Goal: Information Seeking & Learning: Learn about a topic

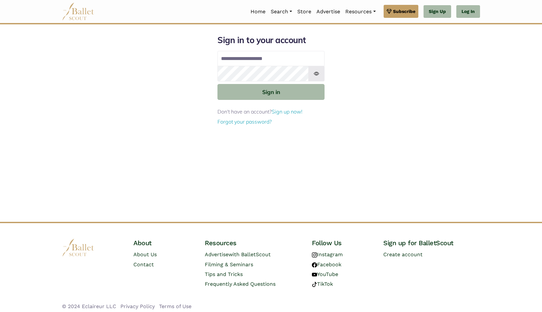
type input "**********"
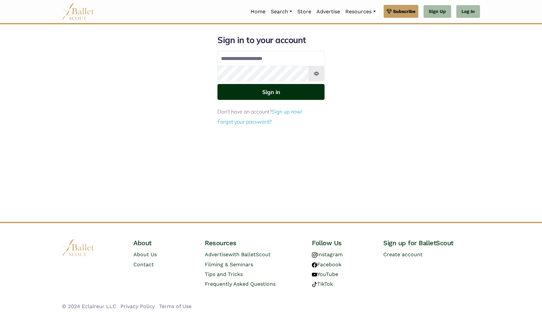
click at [275, 95] on button "Sign in" at bounding box center [270, 92] width 107 height 16
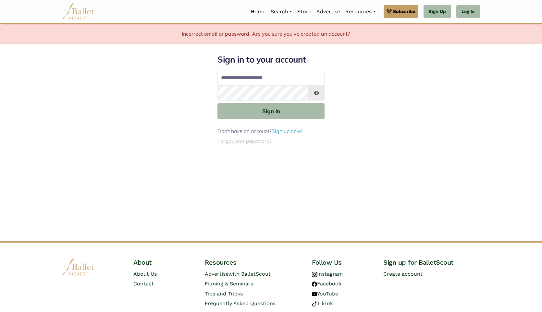
click at [258, 142] on link "Forgot your password?" at bounding box center [244, 141] width 54 height 6
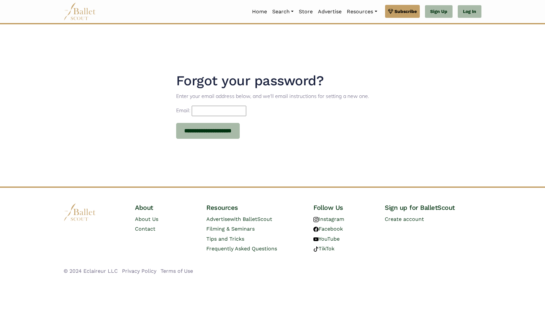
click at [228, 109] on input "Email:" at bounding box center [219, 111] width 54 height 10
type input "**********"
click at [224, 134] on input "**********" at bounding box center [208, 131] width 64 height 16
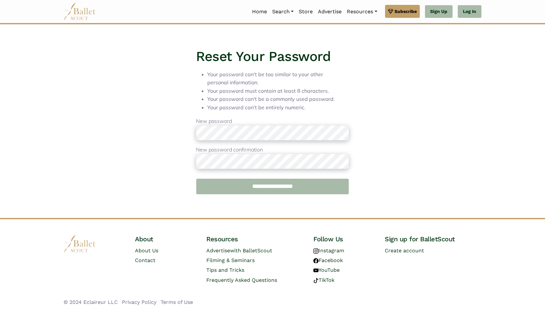
click at [260, 189] on input "**********" at bounding box center [272, 186] width 153 height 16
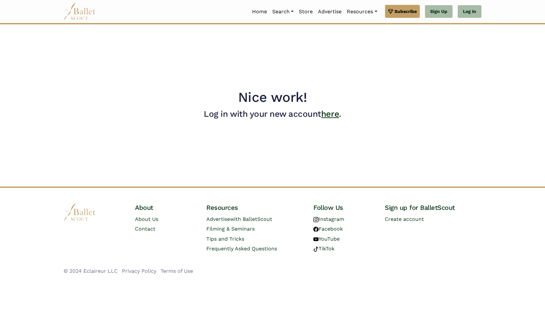
click at [332, 112] on link "here" at bounding box center [330, 114] width 18 height 10
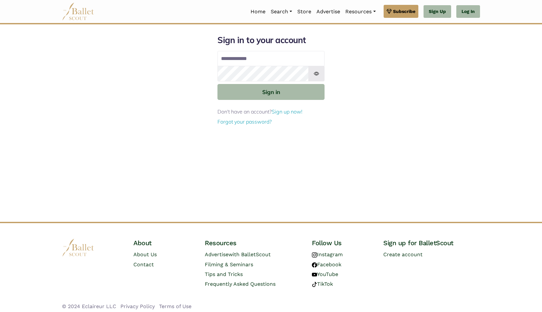
type input "**********"
click at [309, 100] on form "**********" at bounding box center [270, 80] width 107 height 91
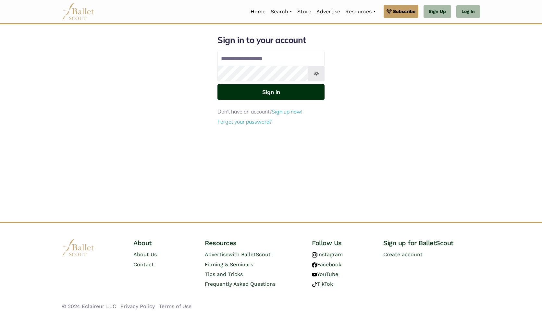
click at [309, 96] on button "Sign in" at bounding box center [270, 92] width 107 height 16
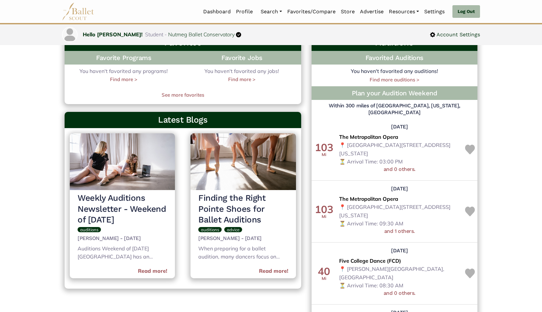
scroll to position [205, 0]
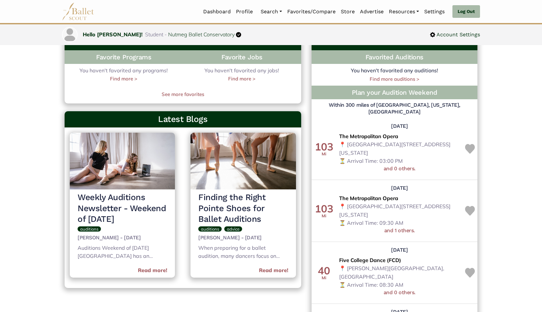
click at [140, 166] on img at bounding box center [122, 161] width 105 height 57
click at [127, 221] on h3 "Weekly Auditions Newsletter - Weekend of [DATE]" at bounding box center [123, 208] width 90 height 33
click at [133, 161] on img at bounding box center [122, 161] width 105 height 57
click at [157, 272] on link "Read more!" at bounding box center [152, 270] width 29 height 8
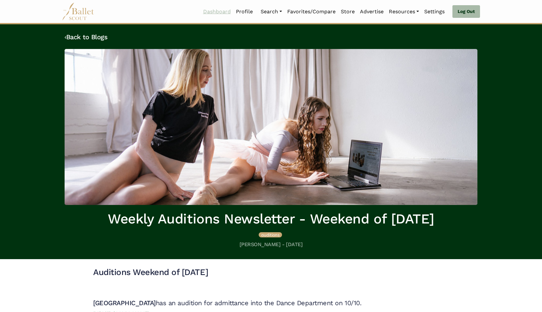
click at [220, 10] on link "Dashboard" at bounding box center [216, 12] width 33 height 14
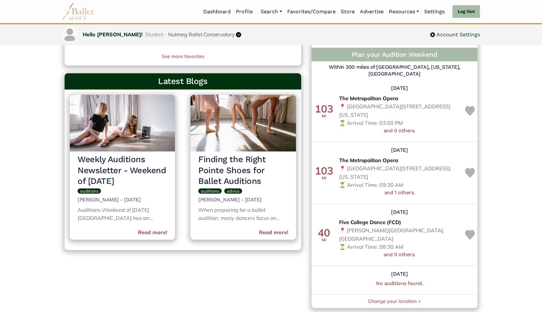
scroll to position [237, 0]
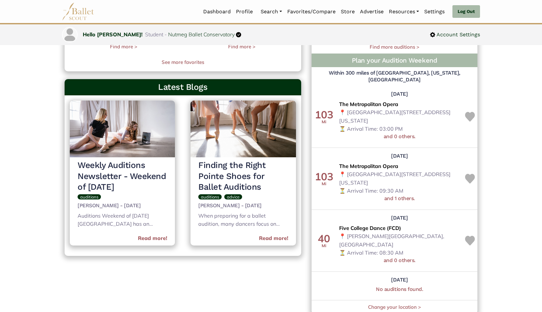
click at [385, 100] on span "The Metropolitan Opera" at bounding box center [368, 104] width 59 height 8
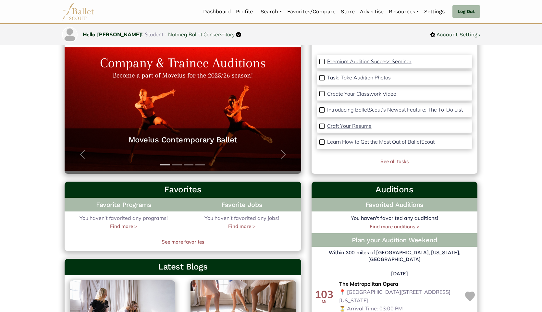
scroll to position [0, 0]
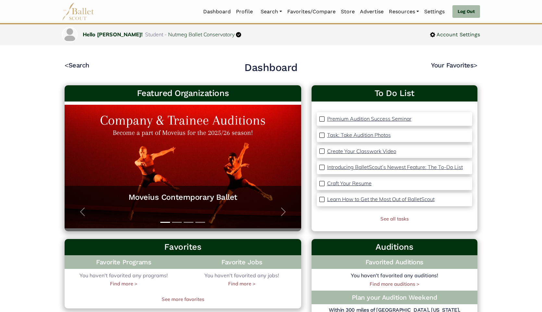
click at [356, 182] on p "Craft Your Resume" at bounding box center [349, 183] width 44 height 6
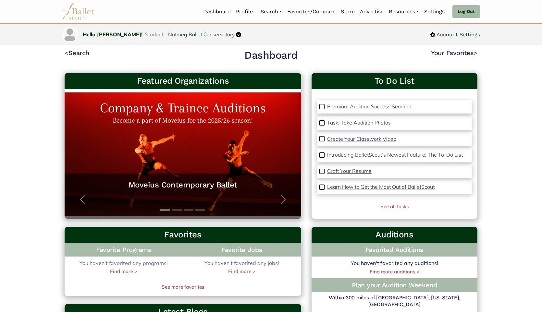
scroll to position [19, 0]
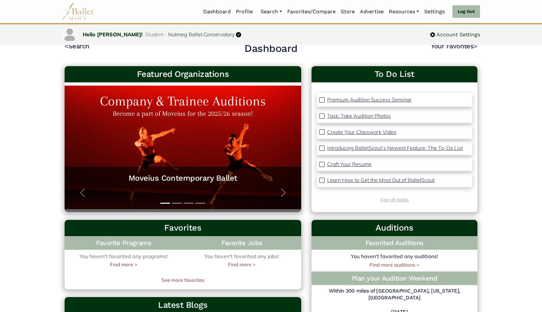
click at [389, 200] on link "See all tasks" at bounding box center [394, 200] width 28 height 6
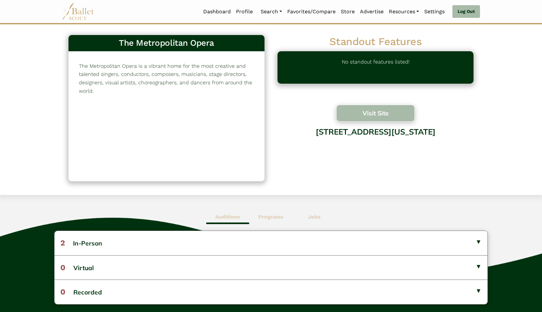
click at [388, 114] on button "Visit Site" at bounding box center [375, 113] width 78 height 17
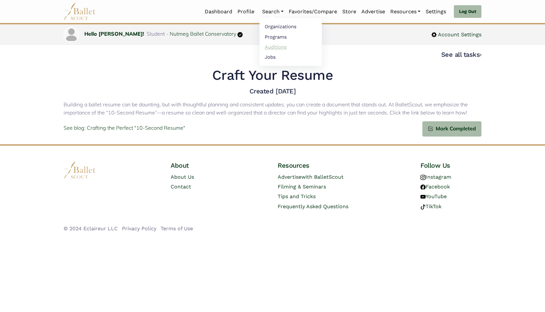
click at [268, 44] on link "Auditions" at bounding box center [290, 47] width 62 height 10
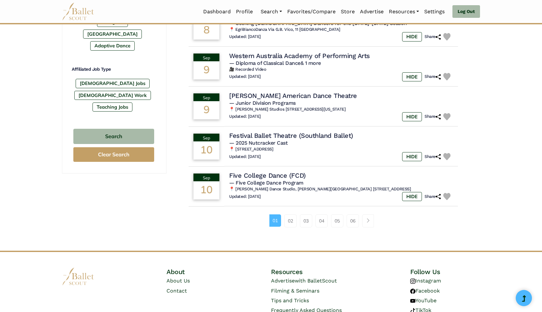
scroll to position [365, 0]
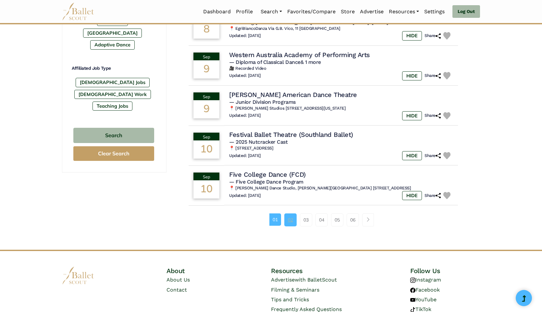
click at [287, 221] on link "02" at bounding box center [290, 219] width 12 height 13
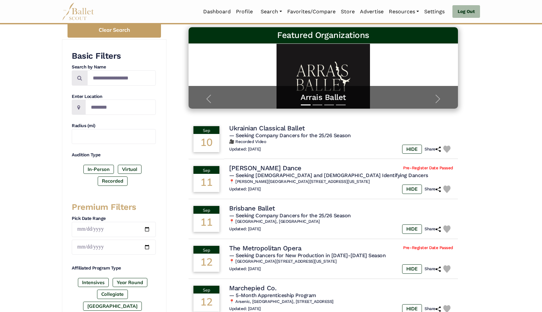
scroll to position [92, 0]
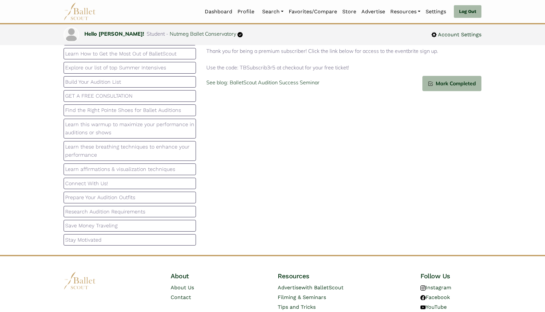
scroll to position [45, 0]
click at [164, 78] on p "Build Your Audition List" at bounding box center [129, 81] width 129 height 8
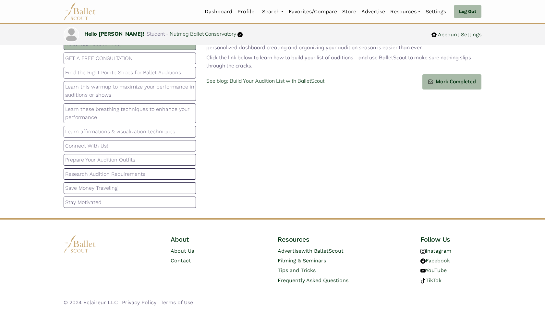
scroll to position [90, 0]
click at [268, 45] on link "Auditions" at bounding box center [290, 47] width 62 height 10
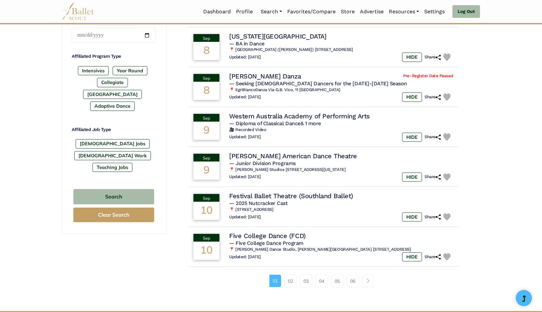
scroll to position [305, 0]
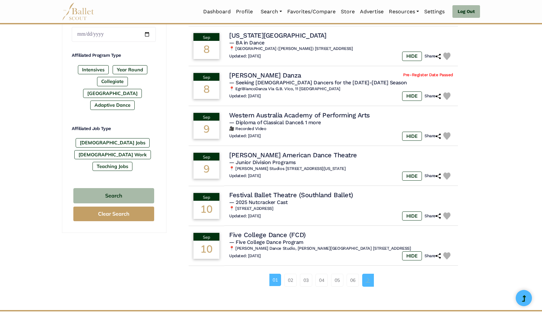
click at [371, 282] on link "Page navigation example" at bounding box center [368, 280] width 12 height 13
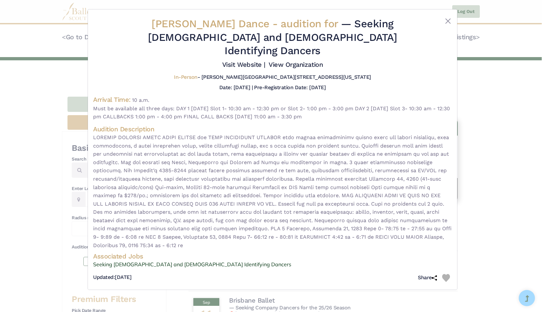
click at [2, 102] on div "[PERSON_NAME] Dance - audition for — Seeking [DEMOGRAPHIC_DATA] and [DEMOGRAPHI…" at bounding box center [272, 156] width 545 height 312
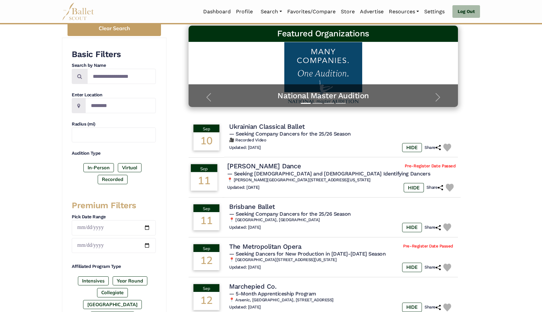
scroll to position [95, 0]
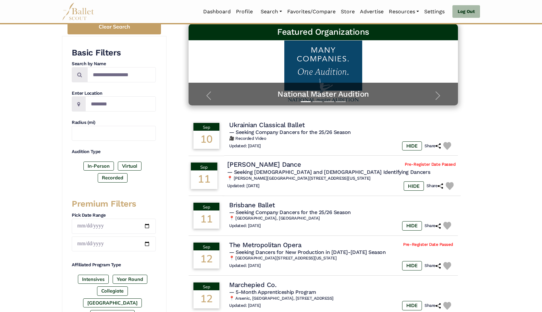
click at [324, 169] on span "— Seeking [DEMOGRAPHIC_DATA] and [DEMOGRAPHIC_DATA] Identifying Dancers" at bounding box center [328, 172] width 203 height 6
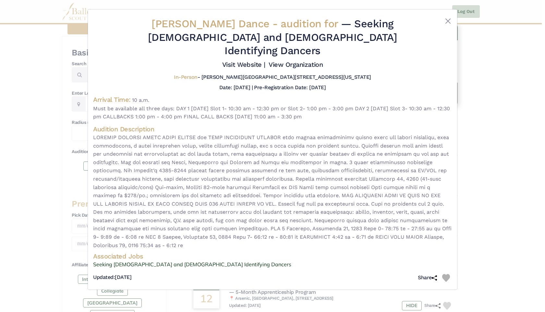
click at [541, 121] on div "Carolyn Dorfman Dance - audition for — Seeking Male and Female Identifying Danc…" at bounding box center [272, 156] width 545 height 312
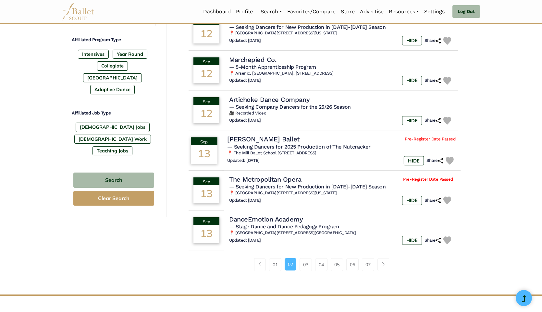
scroll to position [322, 0]
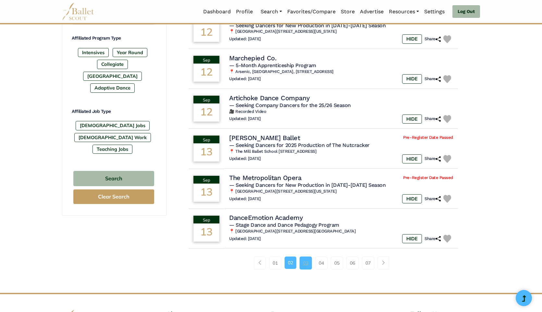
click at [308, 266] on link "03" at bounding box center [305, 263] width 12 height 13
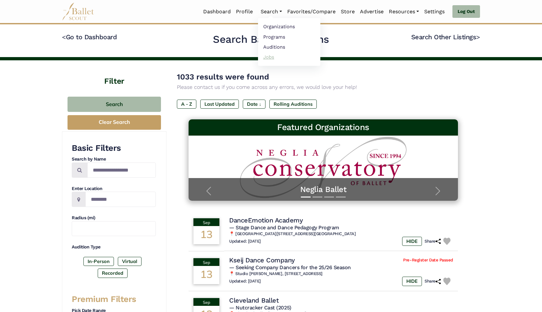
click at [264, 54] on link "Jobs" at bounding box center [289, 57] width 62 height 10
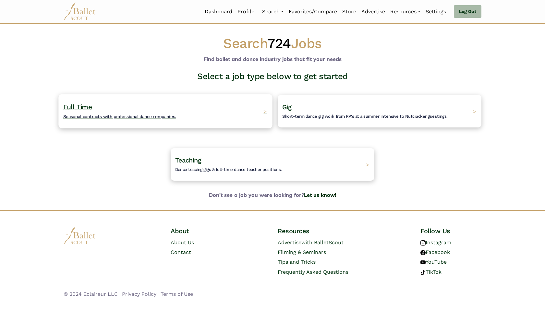
click at [175, 116] on span "Seasonal contracts with professional dance companies." at bounding box center [119, 116] width 113 height 5
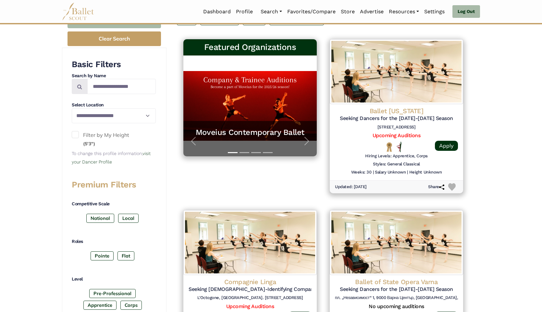
scroll to position [114, 0]
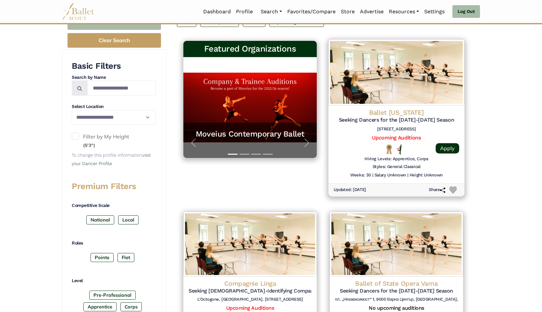
click at [428, 83] on img at bounding box center [396, 72] width 136 height 66
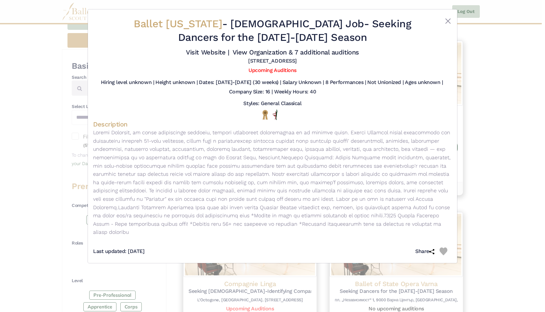
click at [341, 181] on p at bounding box center [272, 182] width 359 height 108
click at [278, 71] on link "Upcoming Auditions" at bounding box center [272, 70] width 48 height 6
click at [483, 118] on div "Ballet Arkansas - Full Time Job - Seeking Dancers for the 2026-2027 Season Visi…" at bounding box center [272, 156] width 545 height 312
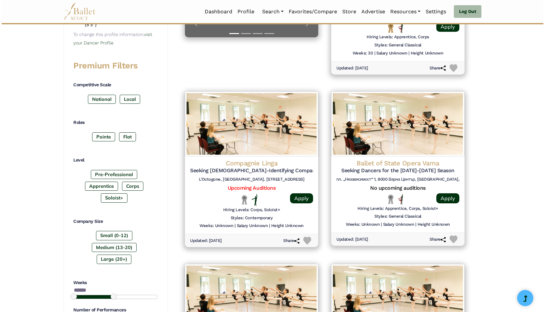
scroll to position [235, 0]
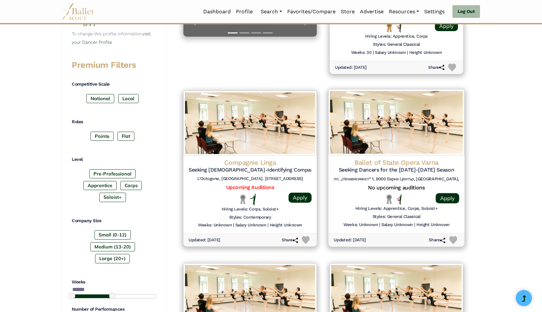
click at [454, 126] on img at bounding box center [396, 122] width 136 height 66
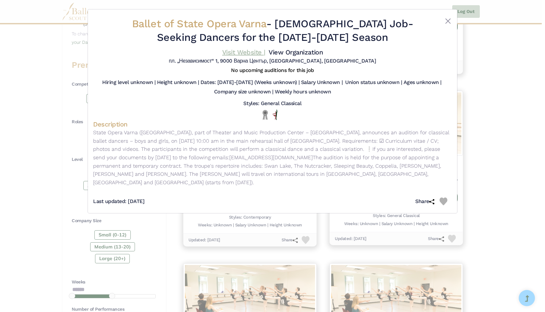
click at [253, 52] on link "Visit Website |" at bounding box center [243, 52] width 43 height 8
click at [304, 54] on link "View Organization" at bounding box center [296, 52] width 54 height 8
click at [509, 188] on div "Ballet of State Opera Varna - Full Time Job - Seeking Dancers for the 2025-2026…" at bounding box center [272, 156] width 545 height 312
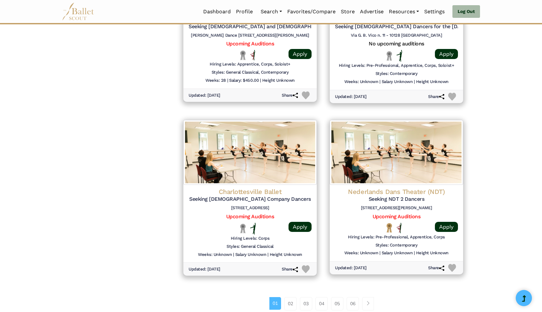
scroll to position [726, 0]
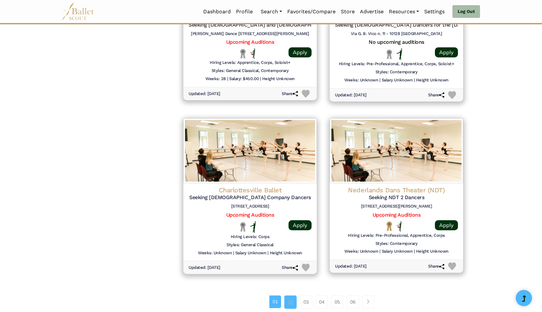
click at [289, 303] on link "02" at bounding box center [290, 301] width 12 height 13
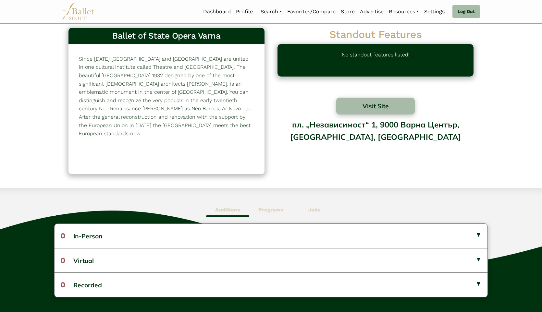
scroll to position [7, 0]
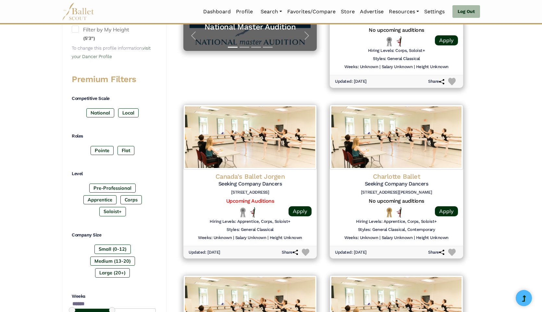
scroll to position [222, 0]
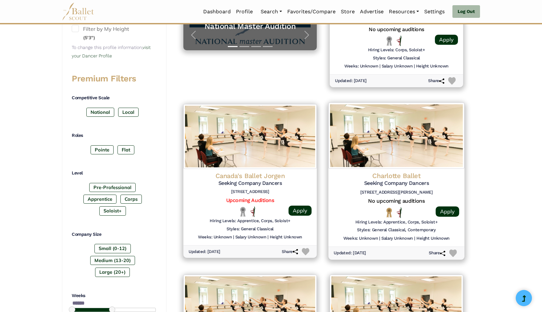
click at [418, 146] on img at bounding box center [396, 135] width 136 height 66
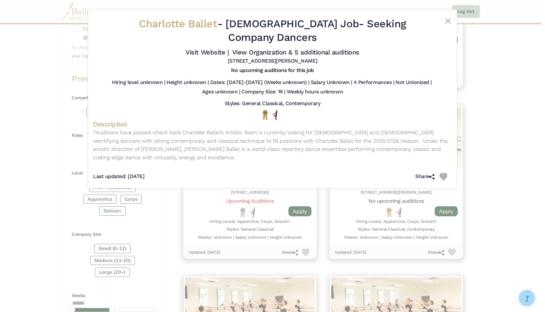
click at [506, 151] on div "Charlotte Ballet - [DEMOGRAPHIC_DATA] Job - Seeking Company Dancers Visit Websi…" at bounding box center [272, 156] width 545 height 312
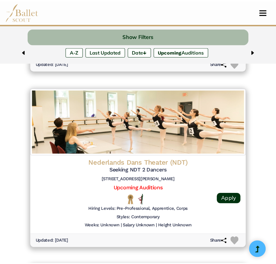
scroll to position [1401, 0]
